Goal: Transaction & Acquisition: Purchase product/service

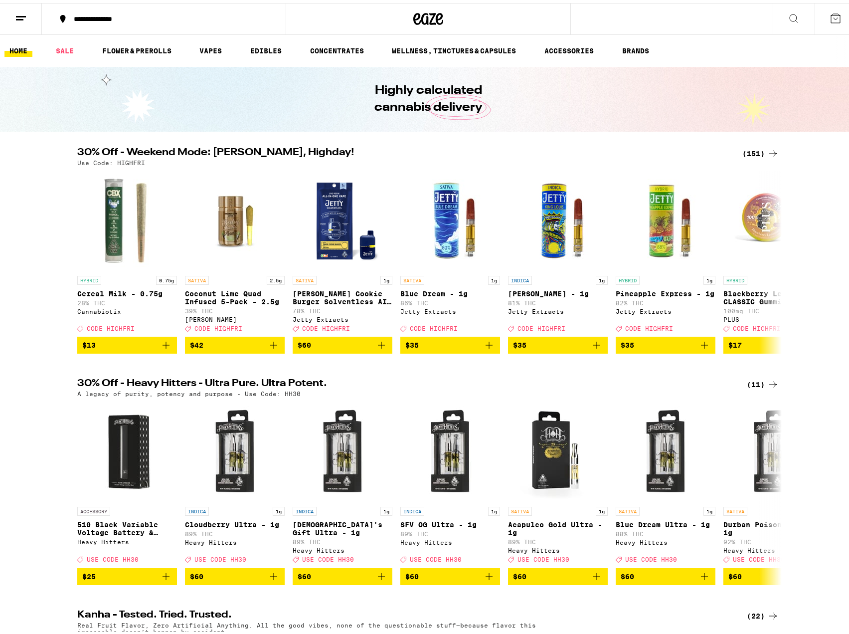
scroll to position [50, 0]
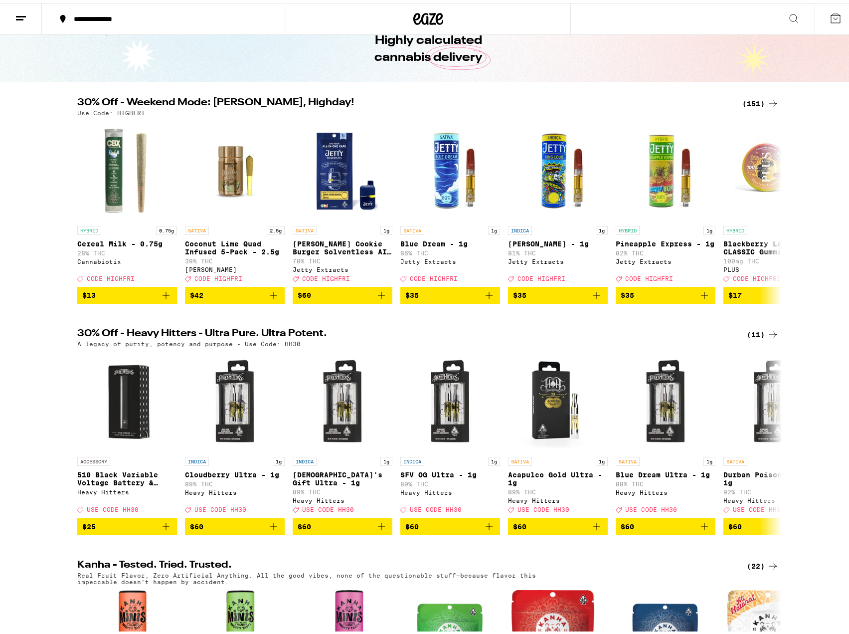
click at [752, 101] on div "(151)" at bounding box center [761, 101] width 37 height 12
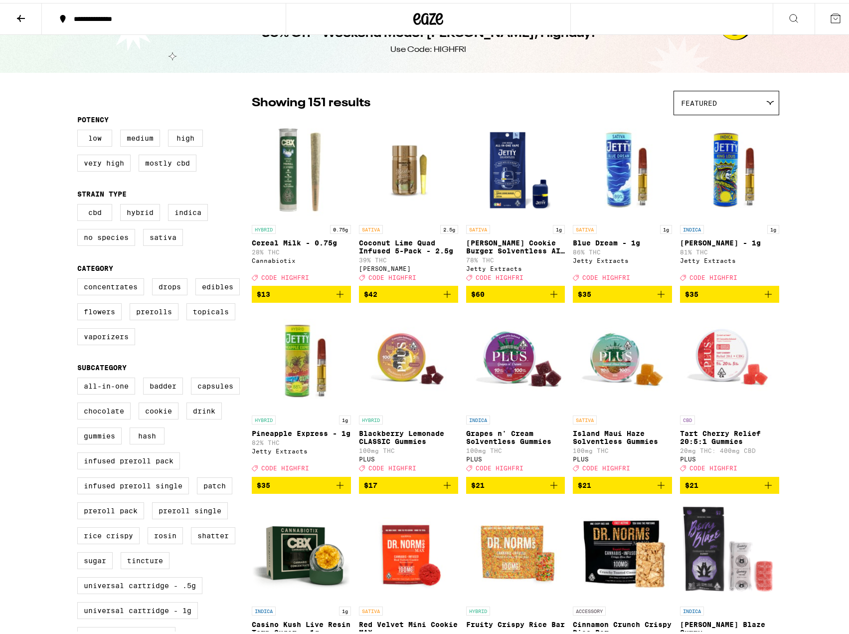
scroll to position [50, 0]
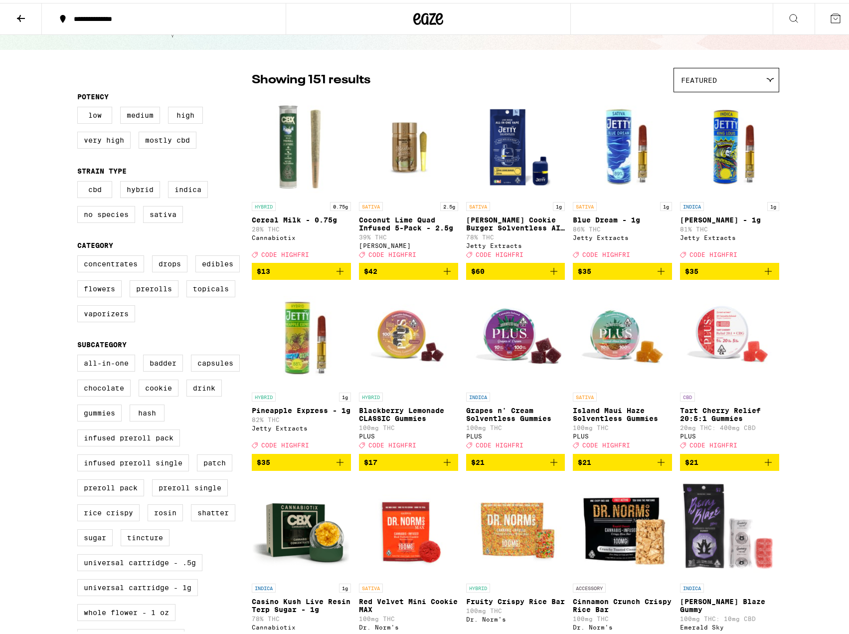
click at [499, 274] on span "$60" at bounding box center [515, 268] width 89 height 12
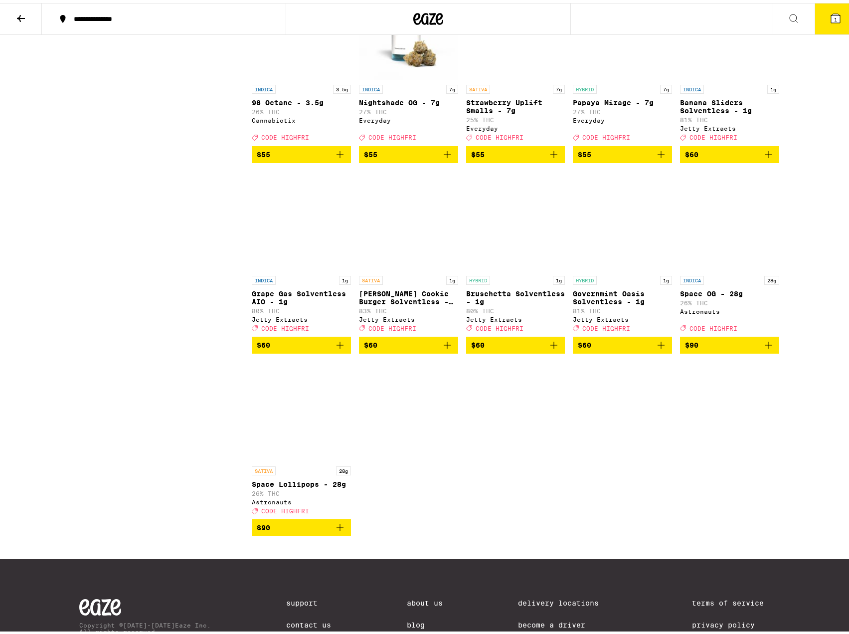
scroll to position [5489, 0]
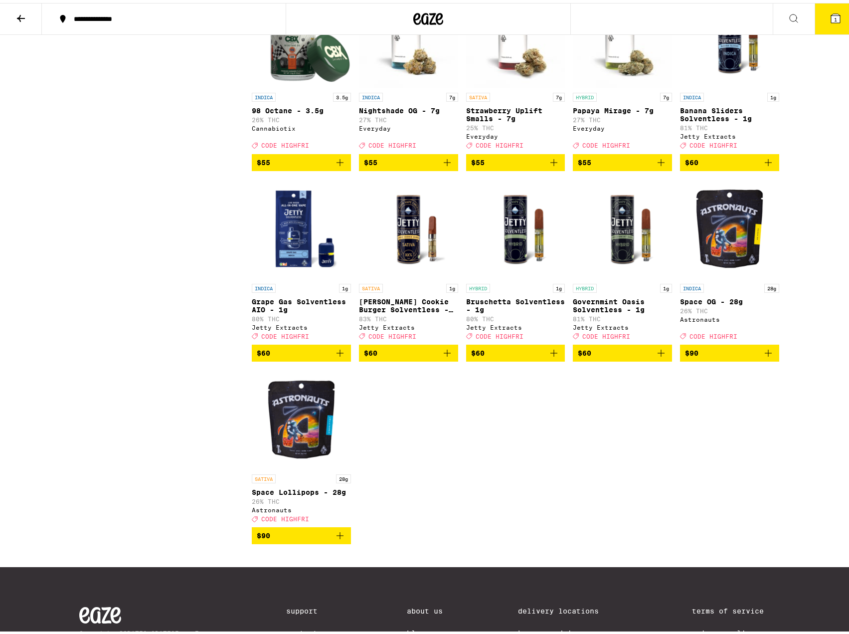
click at [295, 356] on span "$60" at bounding box center [301, 350] width 89 height 12
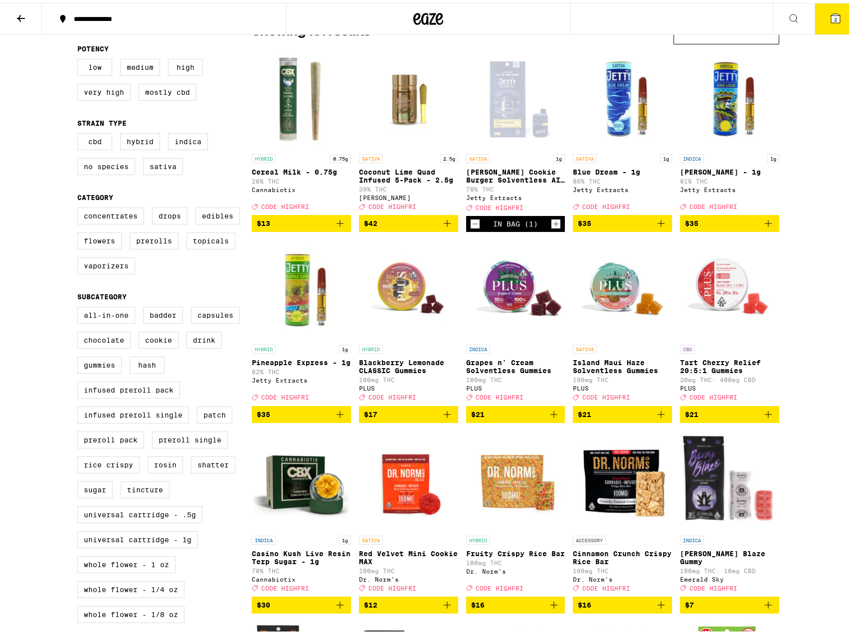
scroll to position [0, 0]
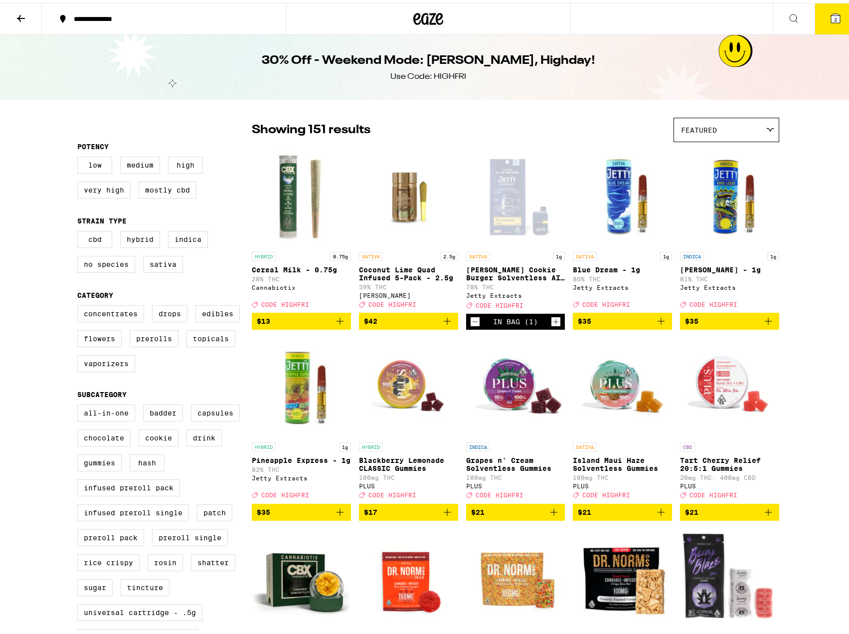
click at [20, 16] on icon at bounding box center [21, 15] width 8 height 7
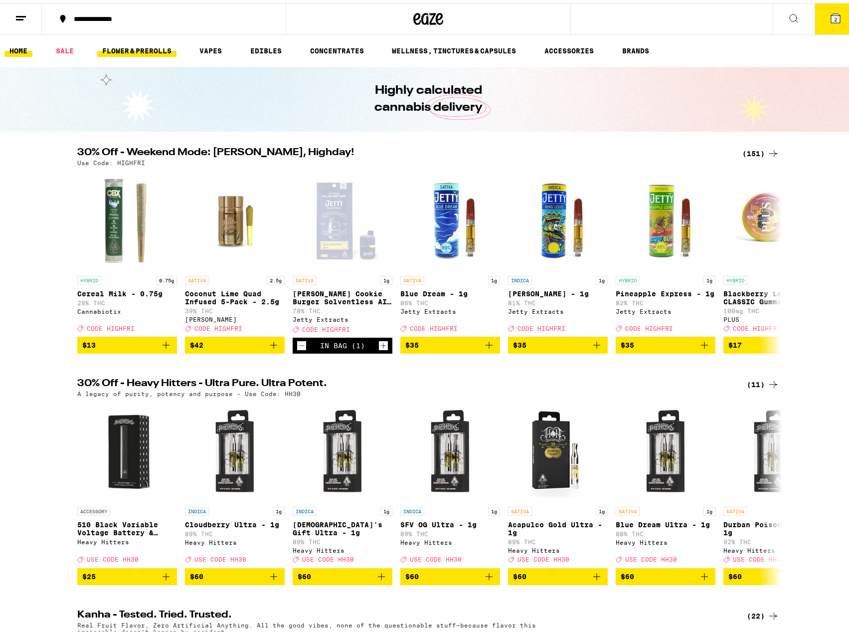
click at [134, 44] on link "FLOWER & PREROLLS" at bounding box center [136, 48] width 79 height 12
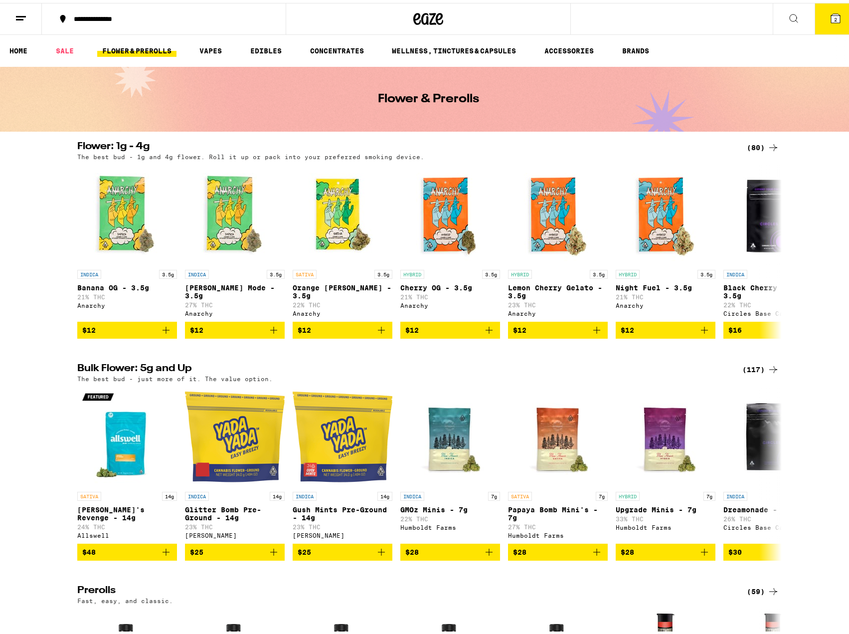
click at [768, 144] on icon at bounding box center [774, 145] width 12 height 12
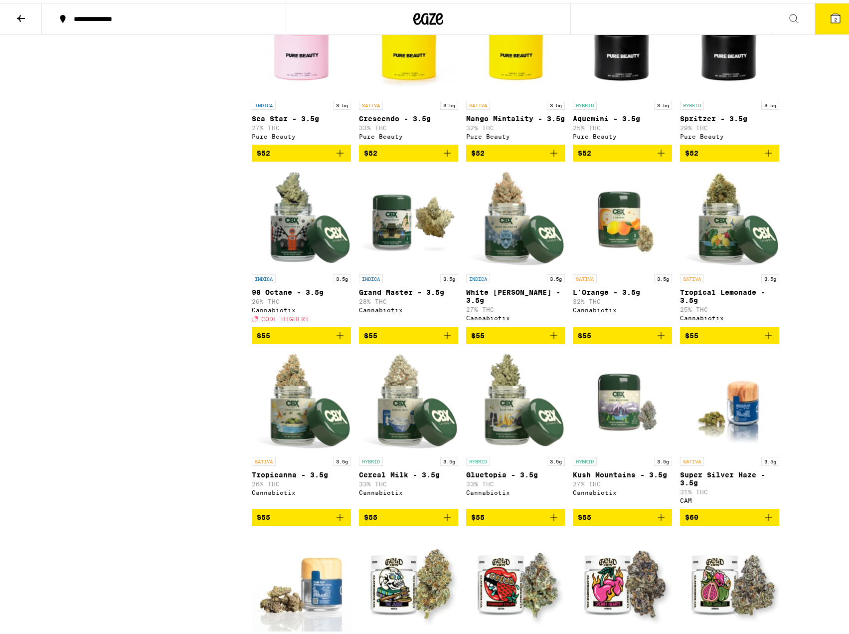
scroll to position [2296, 0]
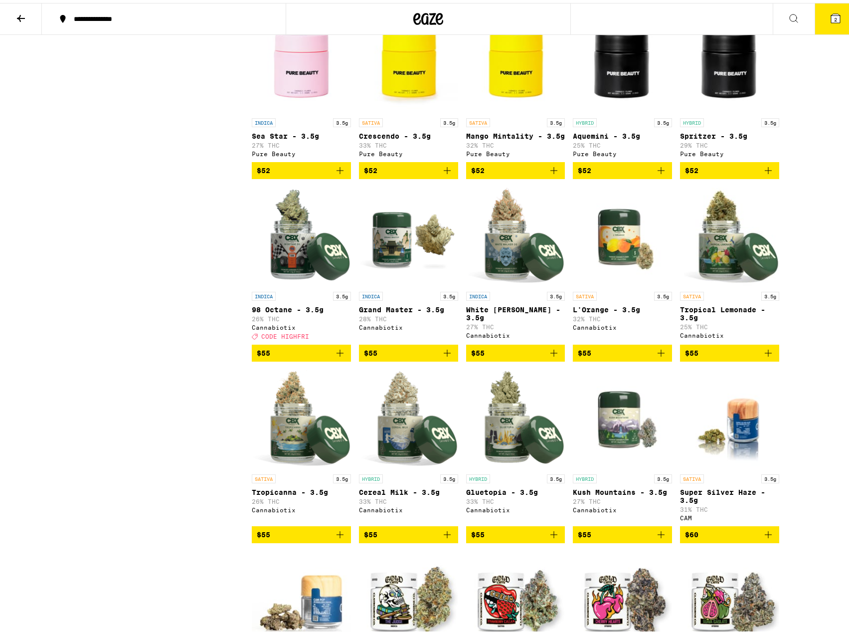
click at [311, 356] on span "$55" at bounding box center [301, 350] width 89 height 12
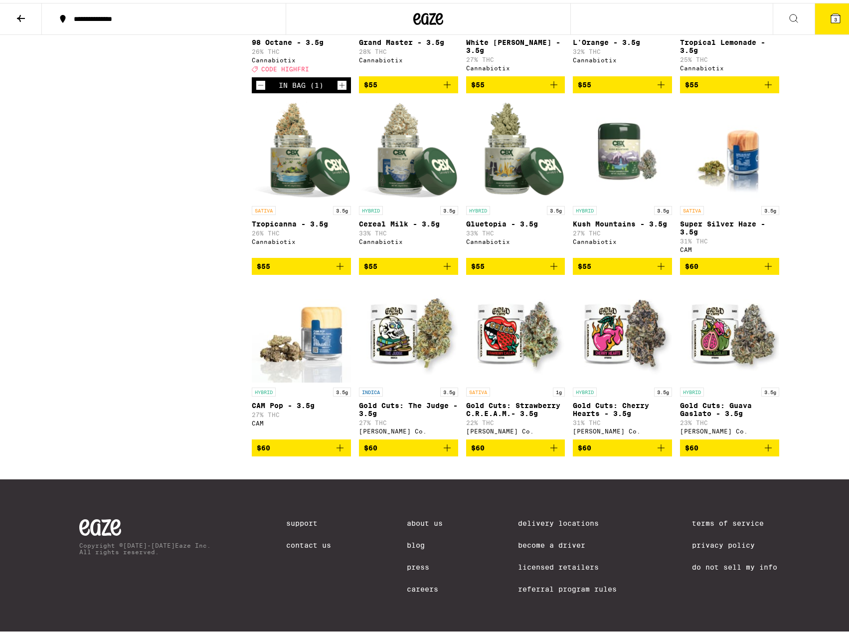
scroll to position [2496, 0]
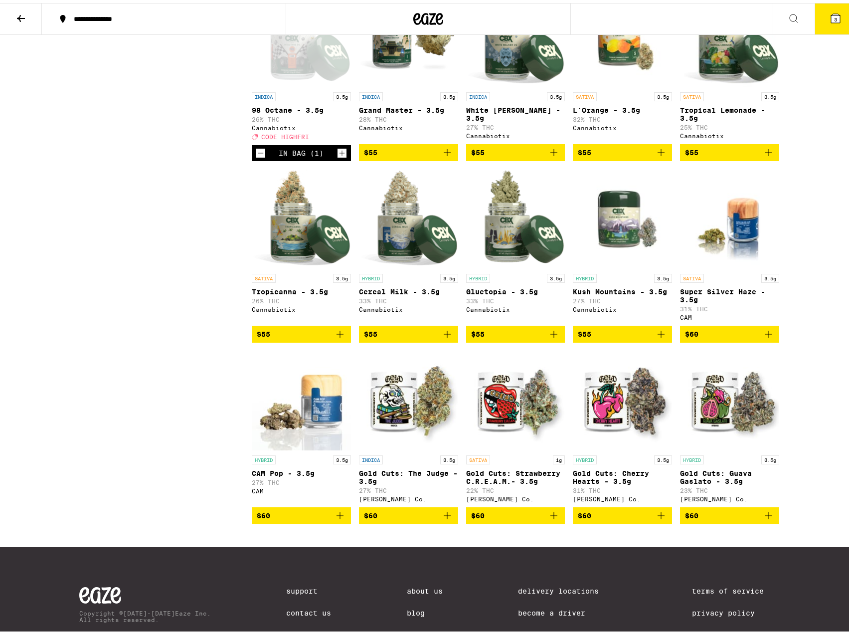
click at [831, 20] on icon at bounding box center [835, 15] width 9 height 9
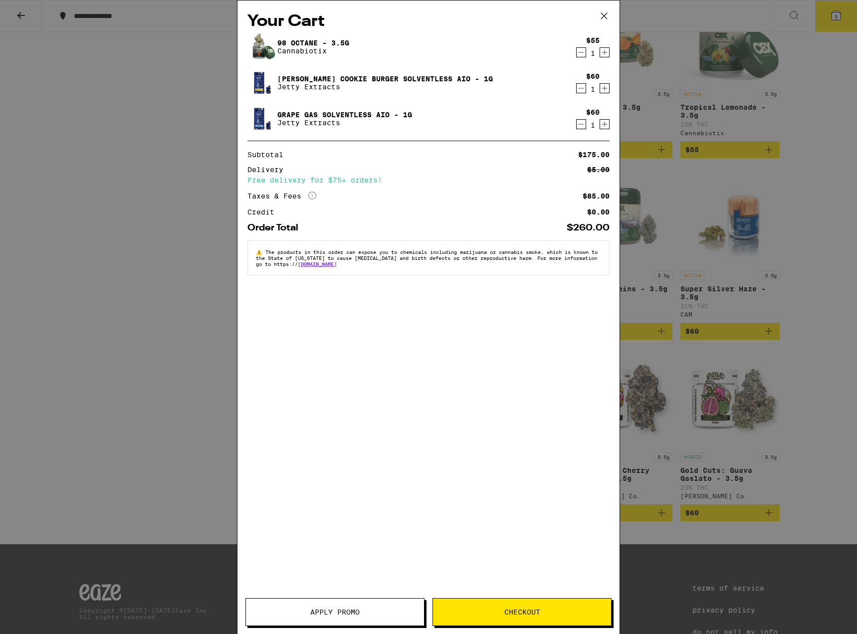
click at [326, 613] on span "Apply Promo" at bounding box center [334, 611] width 49 height 7
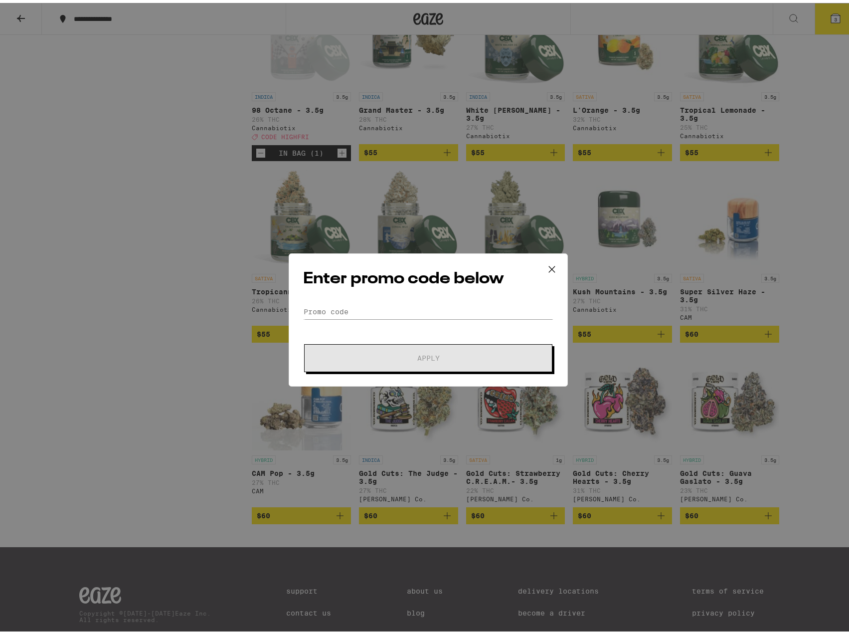
click at [396, 299] on div "Enter promo code below Promo Code Apply" at bounding box center [428, 316] width 279 height 133
click at [395, 317] on form "Promo Code Apply" at bounding box center [428, 335] width 250 height 68
click at [395, 312] on input "Promo Code" at bounding box center [428, 308] width 250 height 15
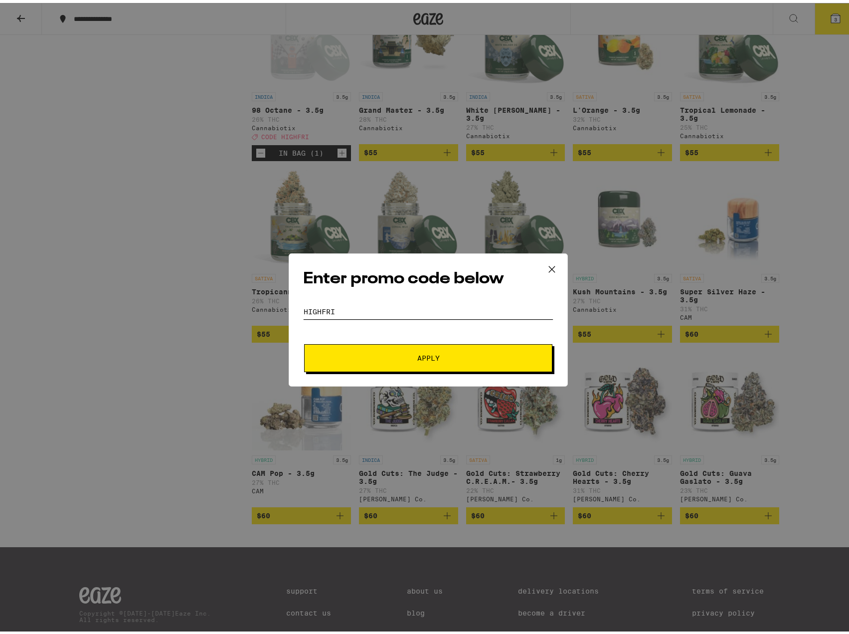
type input "highfri"
click at [304, 341] on button "Apply" at bounding box center [428, 355] width 248 height 28
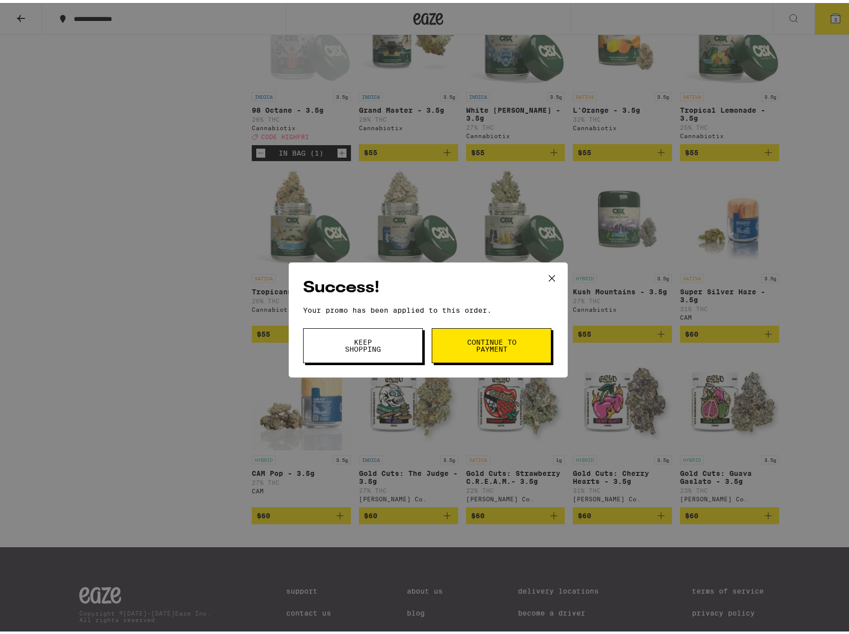
click at [432, 344] on button "Continue to payment" at bounding box center [492, 342] width 120 height 35
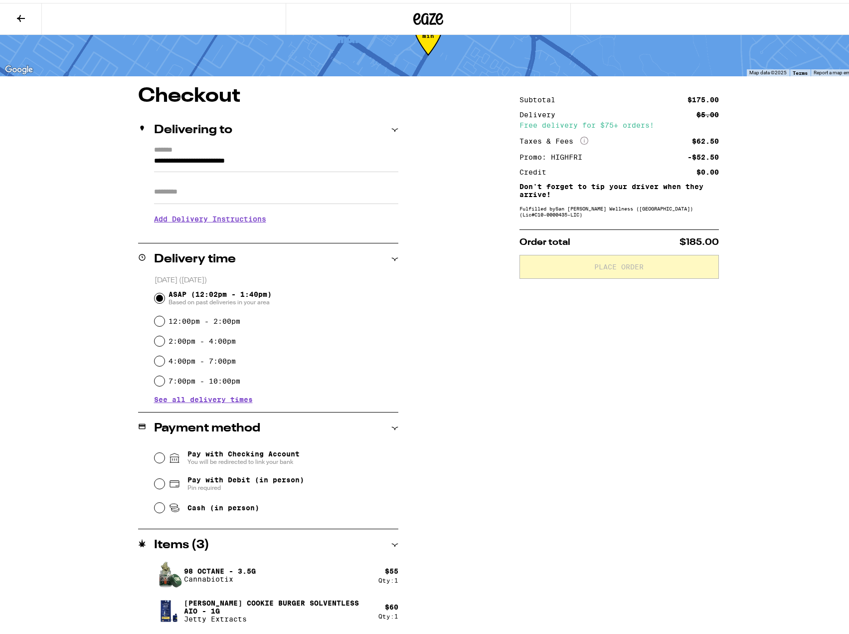
scroll to position [70, 0]
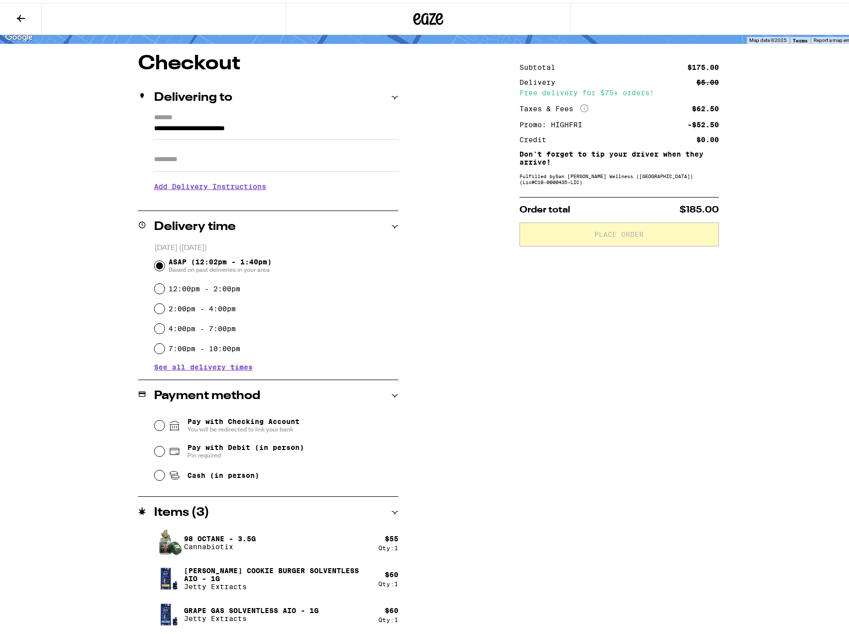
click at [228, 538] on p "98 Octane - 3.5g" at bounding box center [220, 536] width 72 height 8
click at [392, 510] on icon at bounding box center [395, 509] width 6 height 3
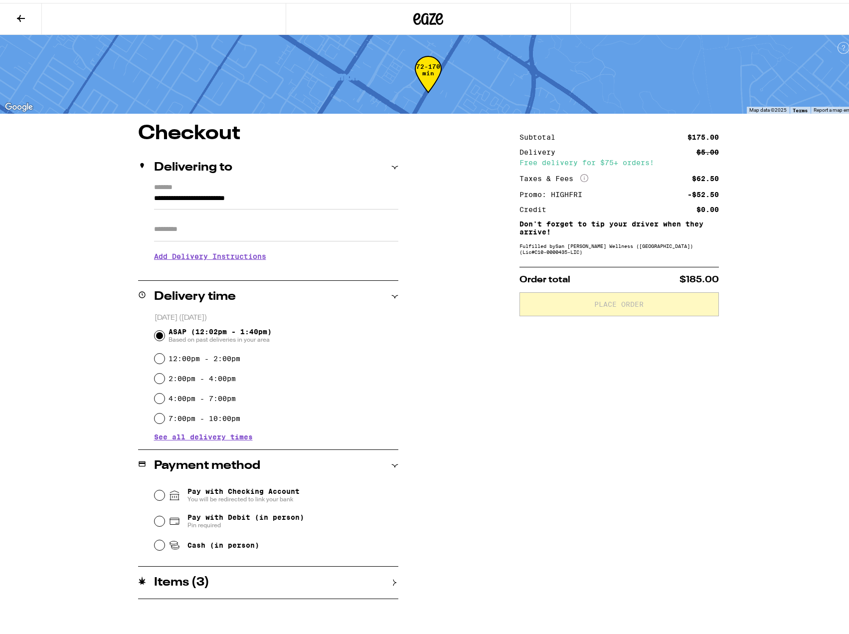
scroll to position [0, 0]
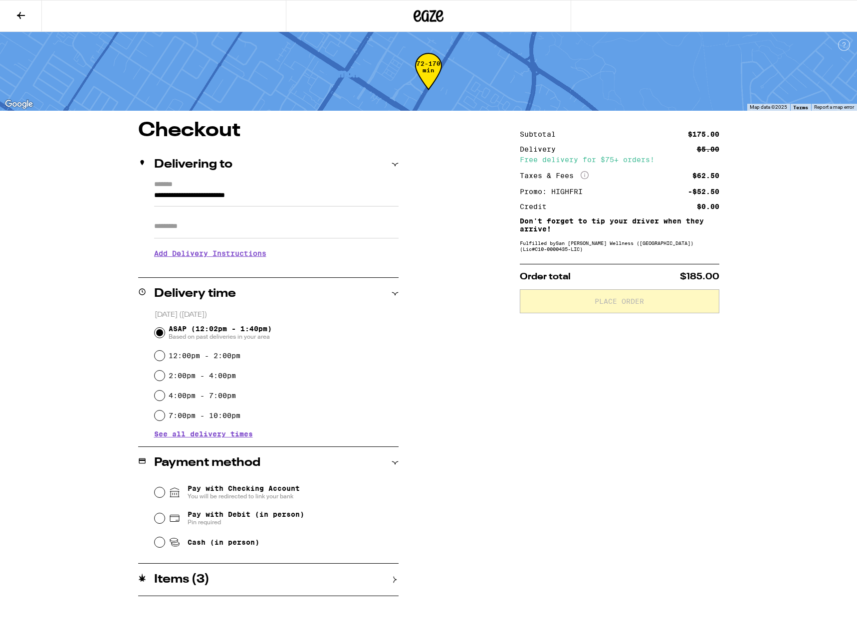
click at [396, 581] on icon at bounding box center [395, 579] width 7 height 7
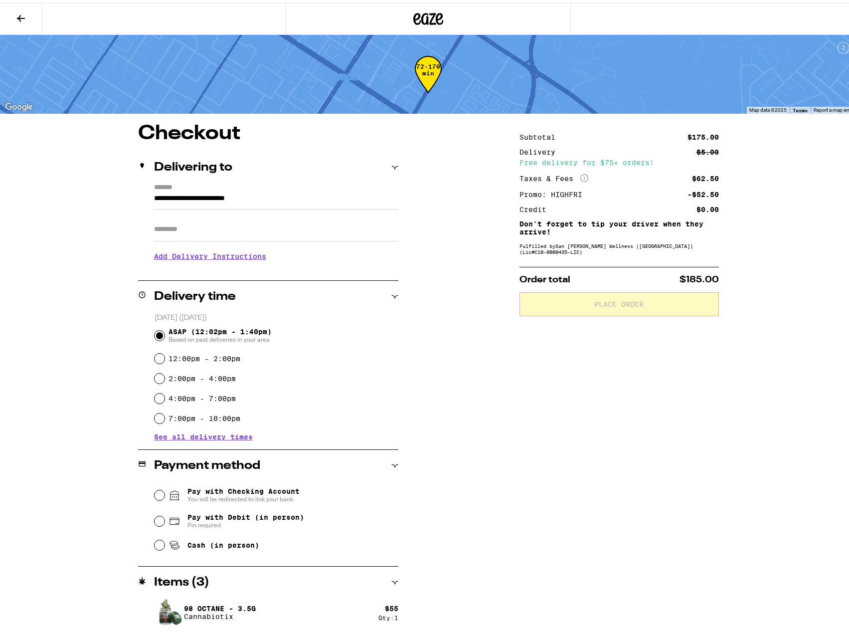
click at [21, 17] on icon at bounding box center [21, 15] width 12 height 12
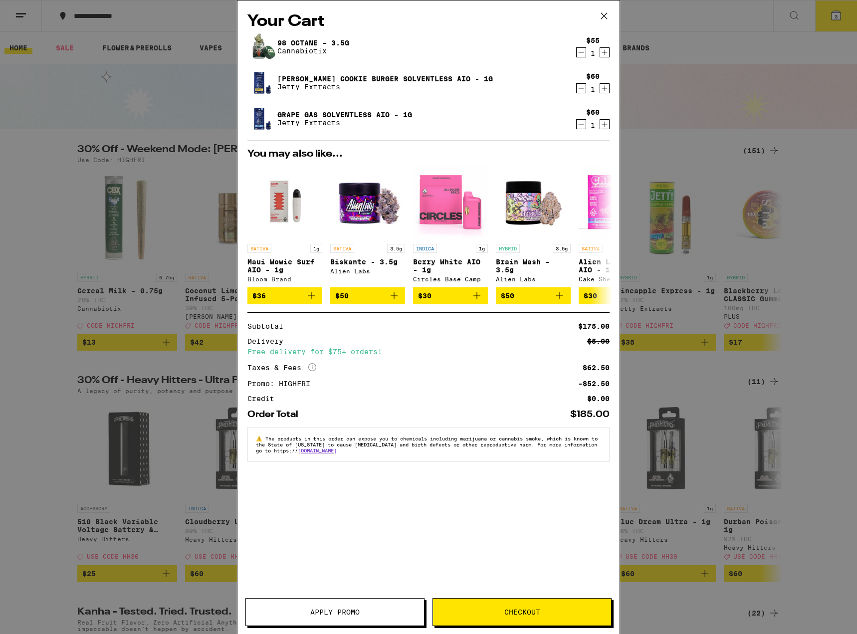
click at [581, 54] on icon "Decrement" at bounding box center [581, 52] width 9 height 12
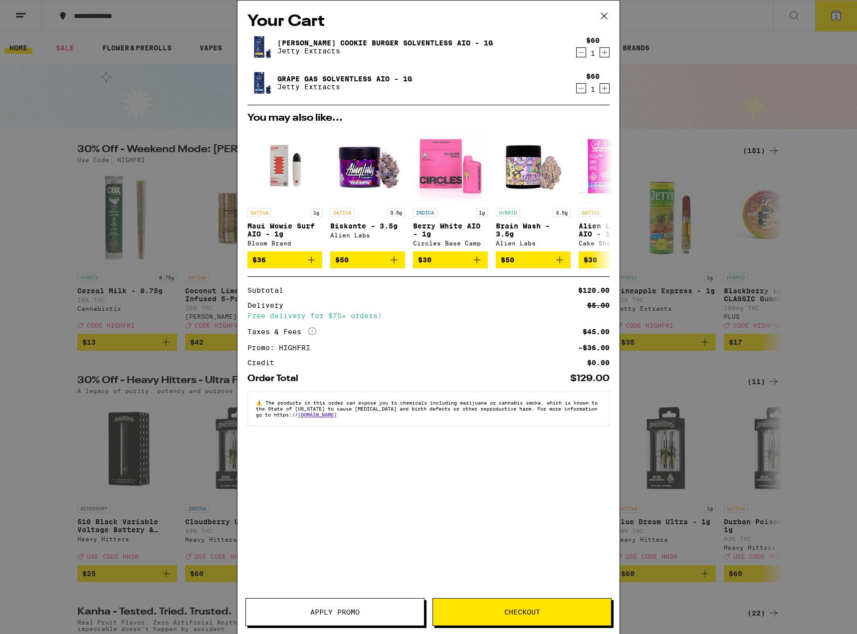
click at [497, 606] on button "Checkout" at bounding box center [521, 612] width 179 height 28
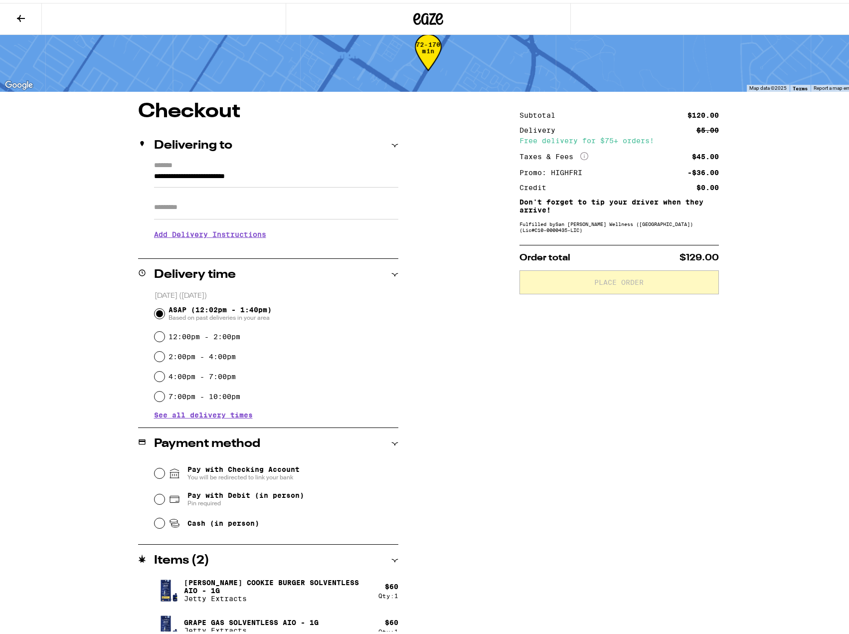
scroll to position [34, 0]
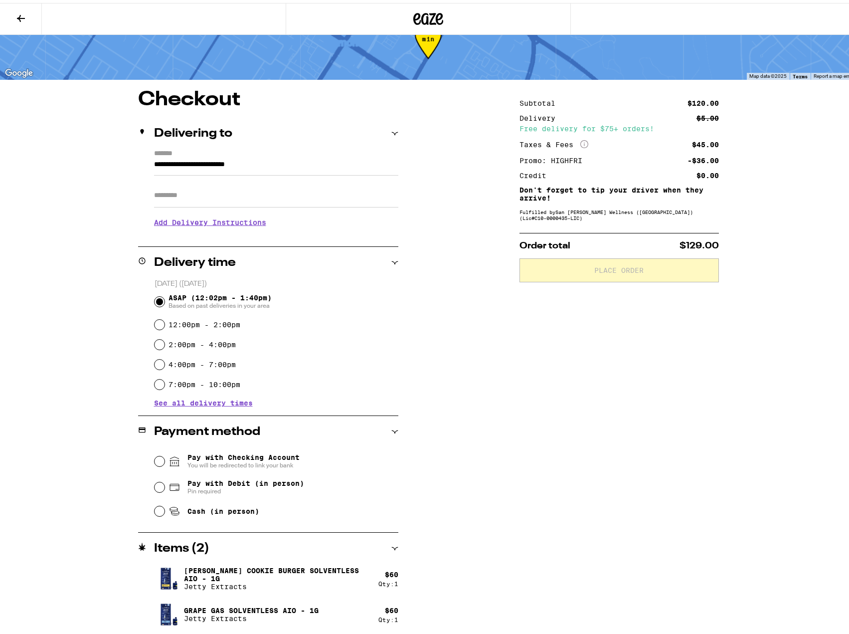
click at [154, 507] on fieldset "Pay with Checking Account You will be redirected to link your bank Pay with Deb…" at bounding box center [276, 482] width 244 height 74
click at [155, 512] on input "Cash (in person)" at bounding box center [160, 508] width 10 height 10
radio input "true"
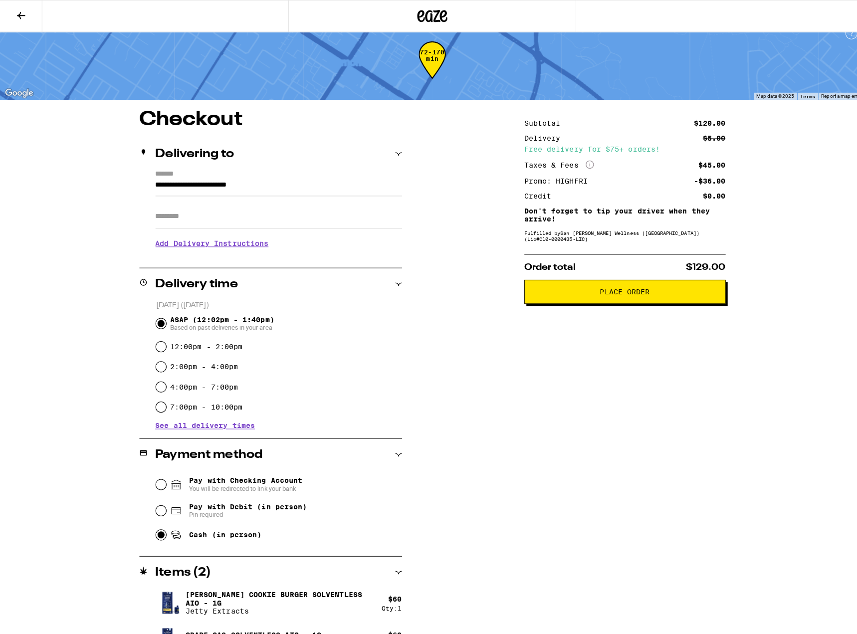
scroll to position [0, 0]
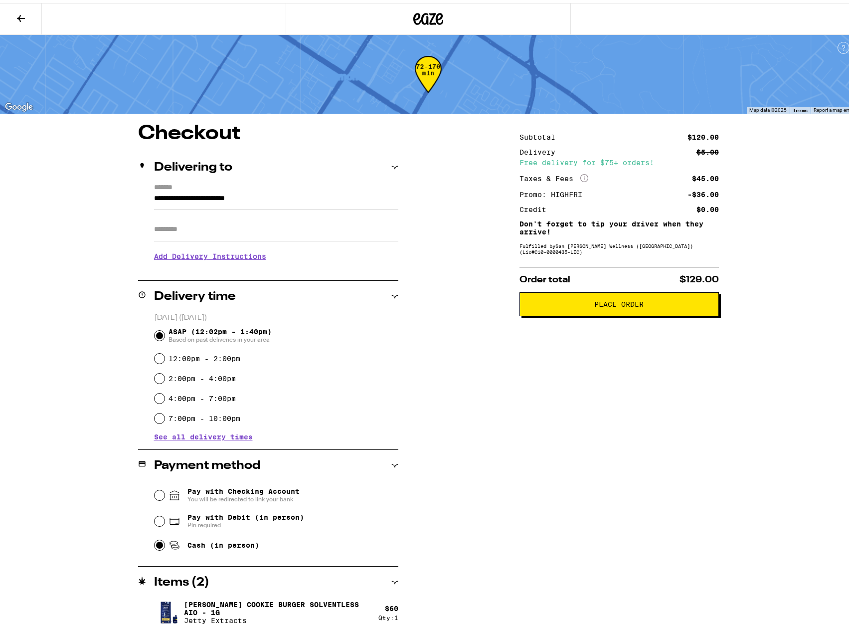
click at [602, 305] on span "Place Order" at bounding box center [618, 301] width 49 height 7
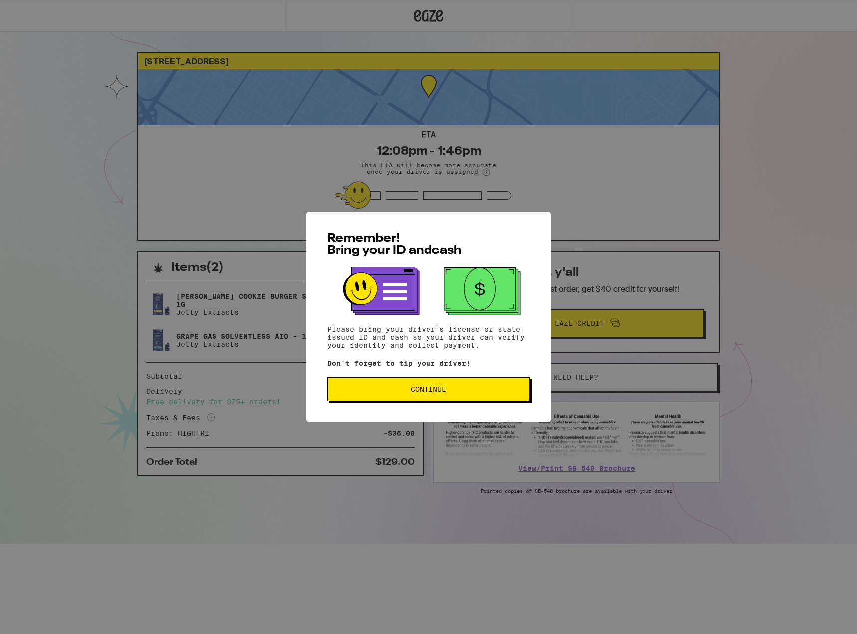
click at [500, 389] on span "Continue" at bounding box center [429, 389] width 186 height 7
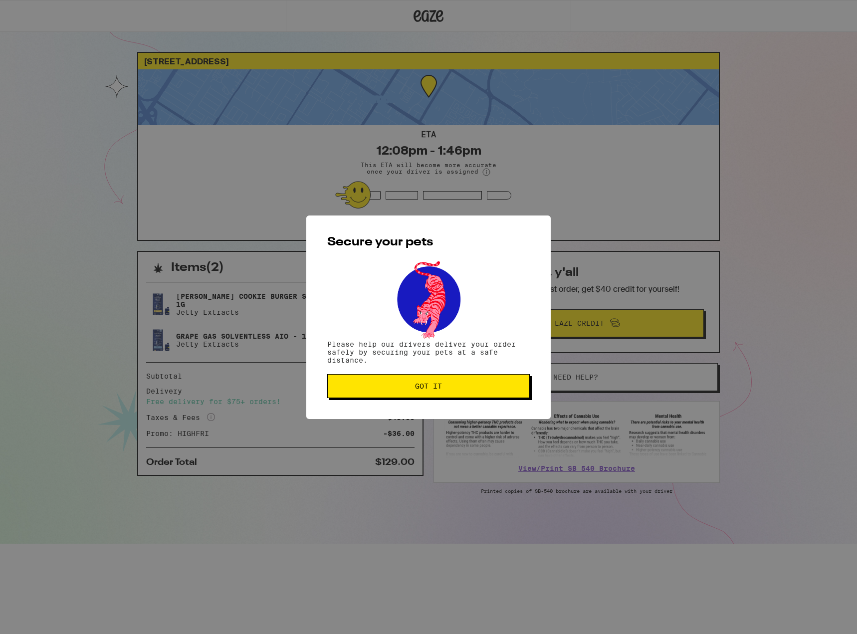
click at [500, 389] on span "Got it" at bounding box center [429, 386] width 186 height 7
